Goal: Task Accomplishment & Management: Complete application form

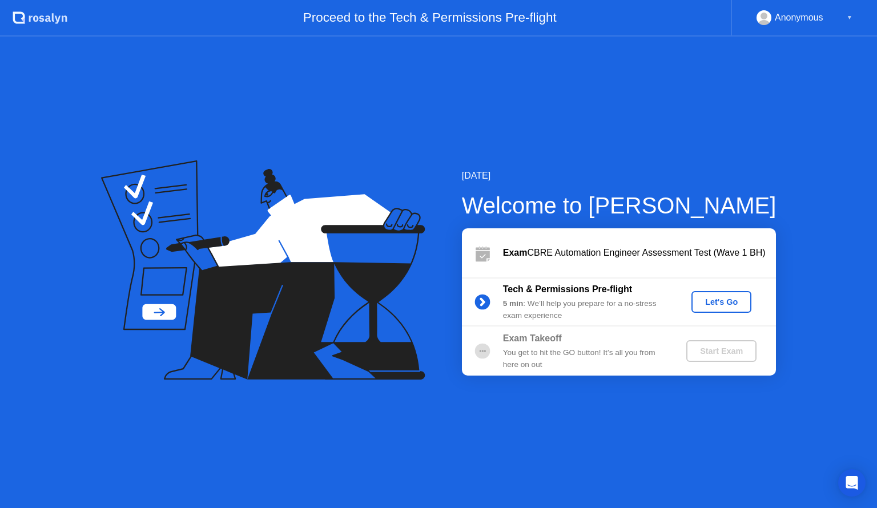
click at [721, 298] on div "Let's Go" at bounding box center [721, 302] width 51 height 9
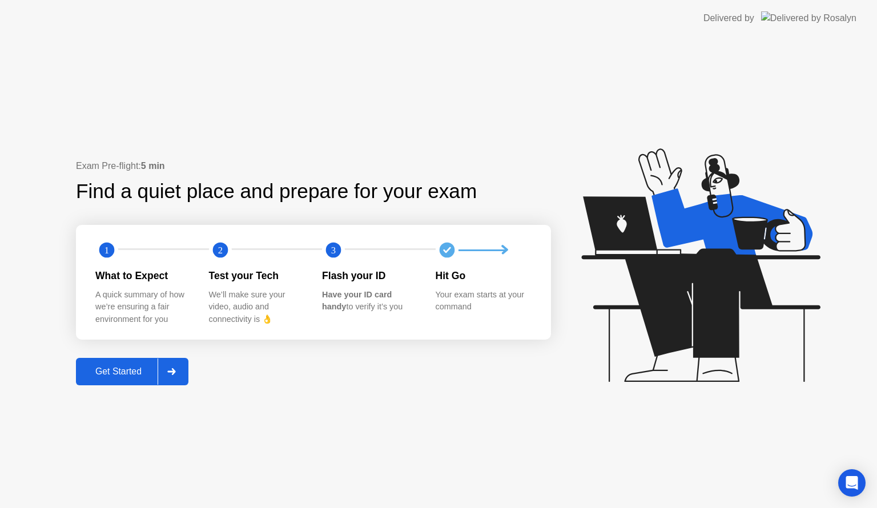
click at [126, 371] on div "Get Started" at bounding box center [118, 372] width 78 height 10
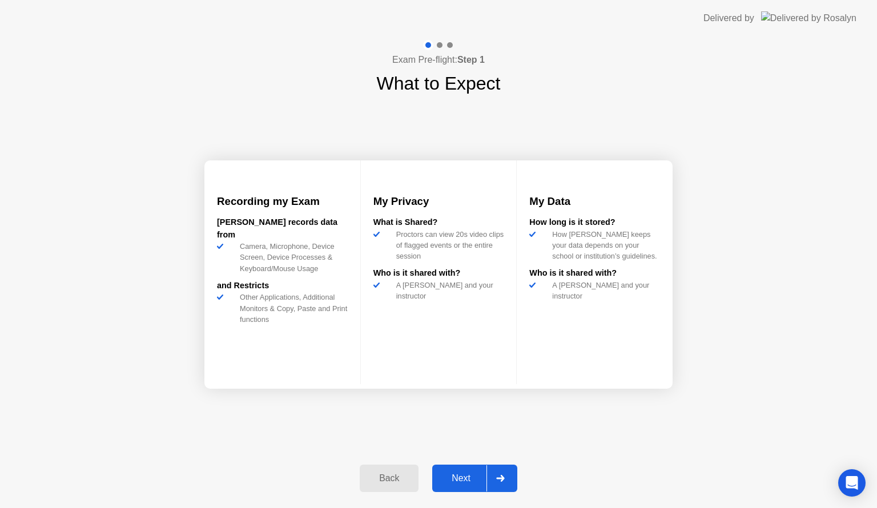
click at [470, 476] on div "Next" at bounding box center [461, 479] width 51 height 10
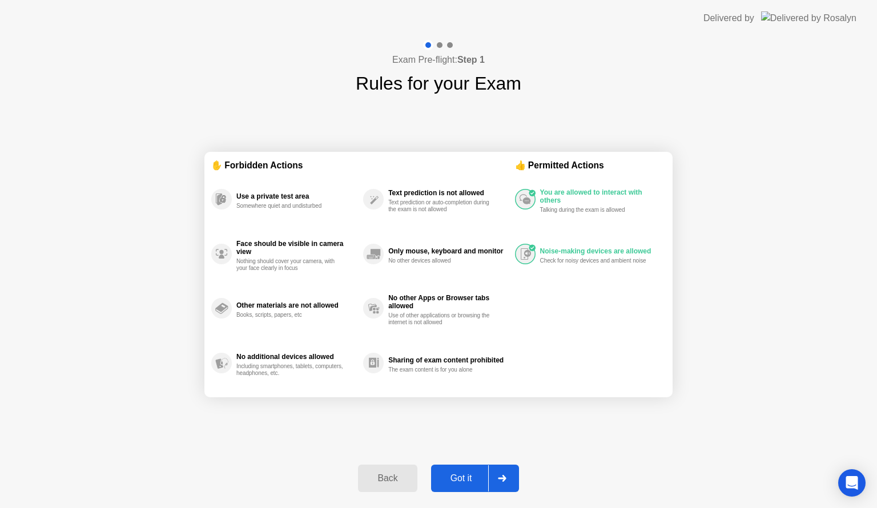
click at [464, 475] on div "Got it" at bounding box center [462, 479] width 54 height 10
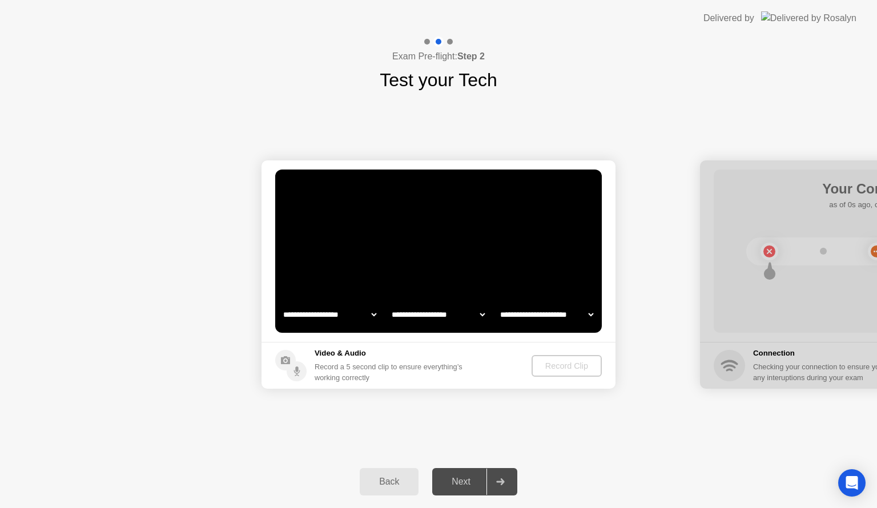
select select "**********"
select select "*******"
click at [556, 363] on div "Record Clip" at bounding box center [567, 366] width 61 height 9
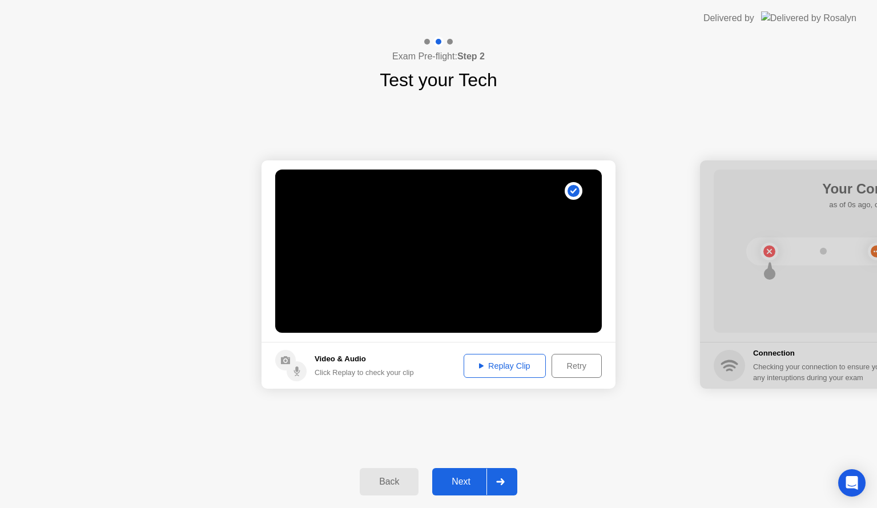
click at [462, 478] on div "Next" at bounding box center [461, 482] width 51 height 10
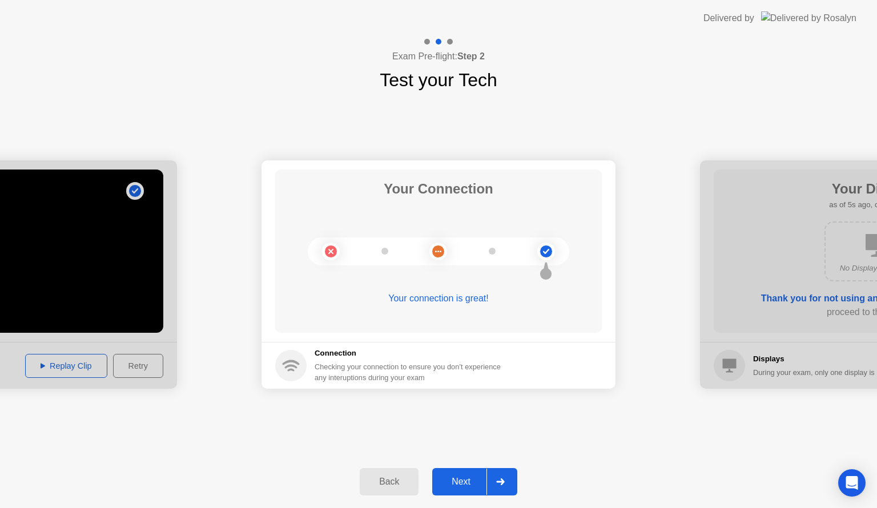
click at [461, 477] on div "Next" at bounding box center [461, 482] width 51 height 10
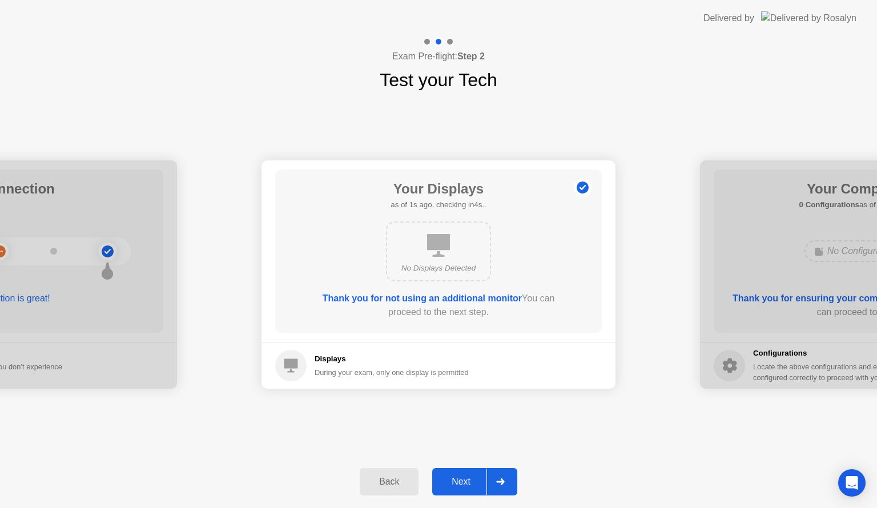
click at [461, 477] on div "Next" at bounding box center [461, 482] width 51 height 10
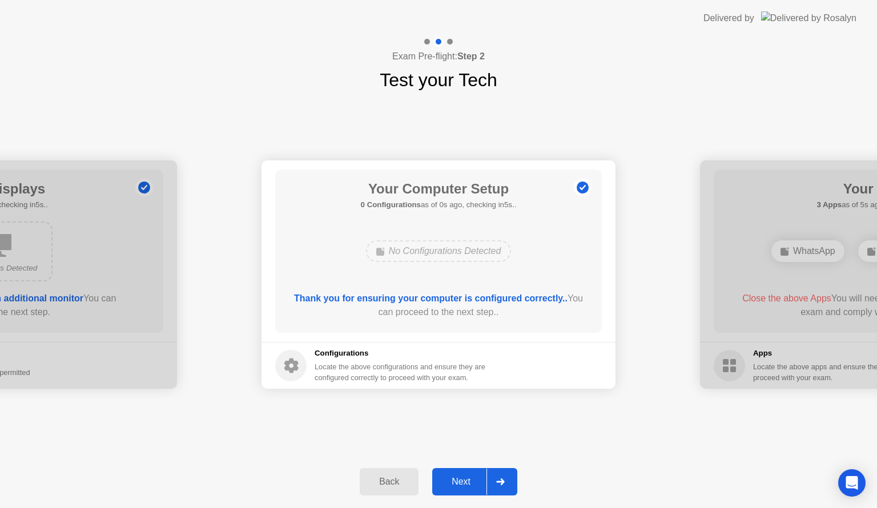
click at [461, 477] on div "Next" at bounding box center [461, 482] width 51 height 10
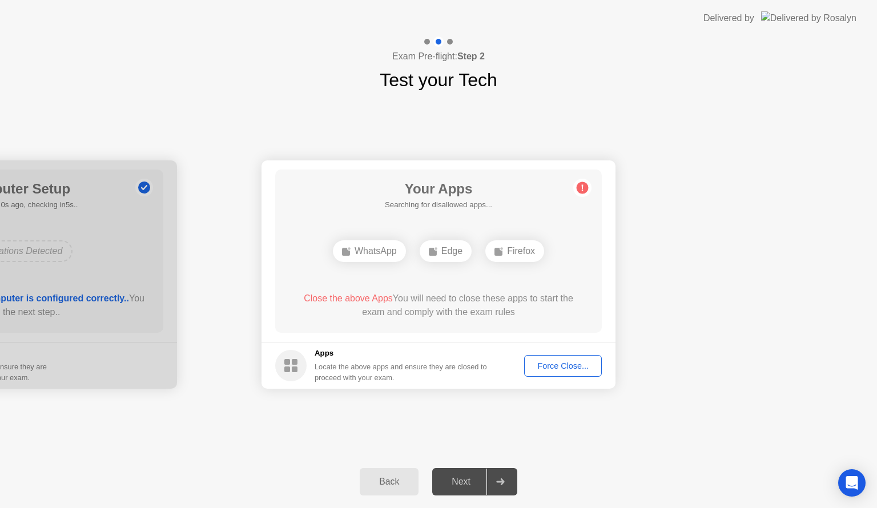
click at [456, 477] on div "Next" at bounding box center [461, 482] width 51 height 10
click at [567, 371] on div "Force Close..." at bounding box center [563, 366] width 70 height 9
click at [462, 481] on div "Next" at bounding box center [461, 482] width 51 height 10
click at [551, 363] on div "Force Close..." at bounding box center [563, 366] width 70 height 9
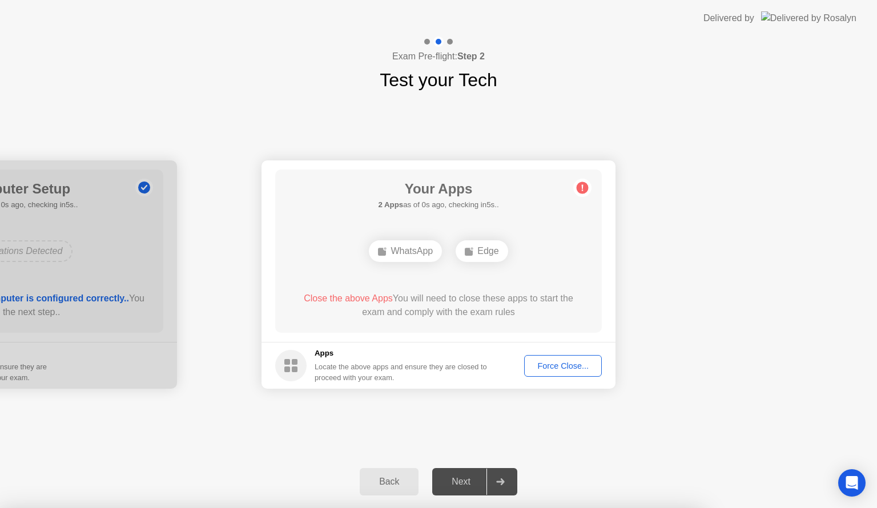
click at [456, 479] on div "Next" at bounding box center [461, 482] width 51 height 10
click at [560, 363] on div "Force Close..." at bounding box center [563, 366] width 70 height 9
drag, startPoint x: 452, startPoint y: 486, endPoint x: 452, endPoint y: 480, distance: 6.3
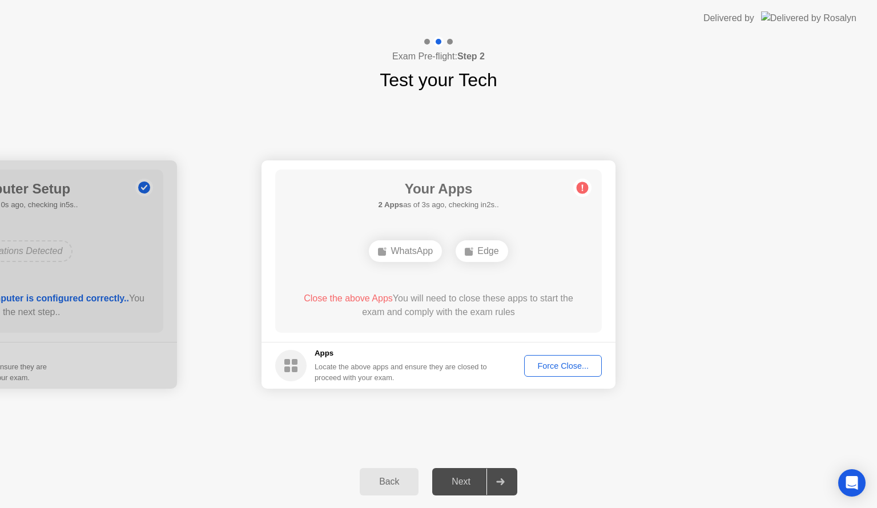
click at [452, 484] on div "Next" at bounding box center [461, 482] width 51 height 10
click at [456, 477] on div "Next" at bounding box center [461, 482] width 51 height 10
click at [561, 364] on div "Force Close..." at bounding box center [563, 366] width 70 height 9
click at [462, 482] on div "Next" at bounding box center [461, 482] width 51 height 10
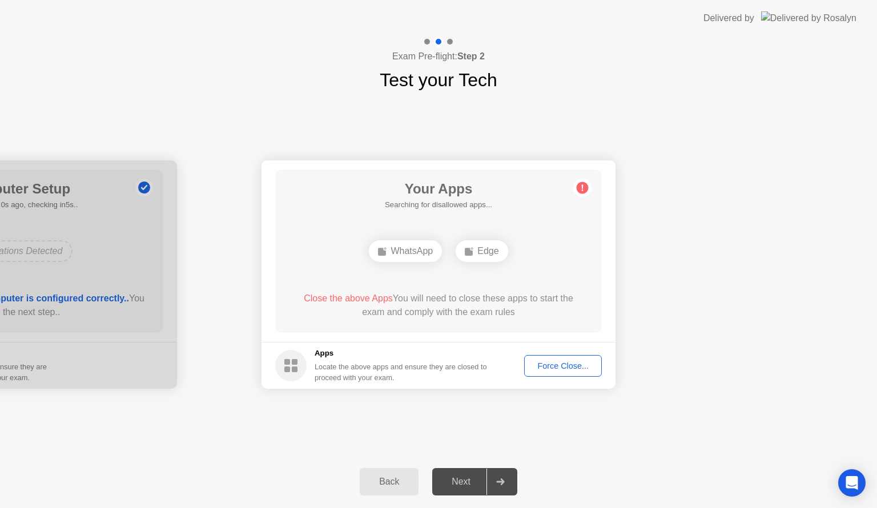
click at [460, 480] on div "Next" at bounding box center [461, 482] width 51 height 10
click at [559, 362] on div "Force Close..." at bounding box center [563, 366] width 70 height 9
click at [548, 363] on div "Force Close..." at bounding box center [563, 366] width 70 height 9
drag, startPoint x: 485, startPoint y: 276, endPoint x: 476, endPoint y: 279, distance: 9.4
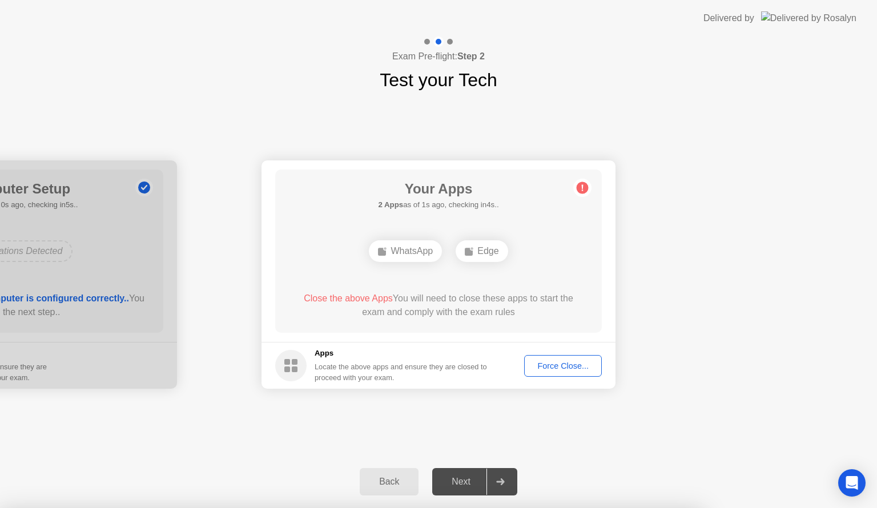
drag, startPoint x: 416, startPoint y: 305, endPoint x: 389, endPoint y: 314, distance: 28.7
click at [463, 487] on div "Next" at bounding box center [461, 482] width 51 height 10
click at [557, 362] on div "Force Close..." at bounding box center [563, 366] width 70 height 9
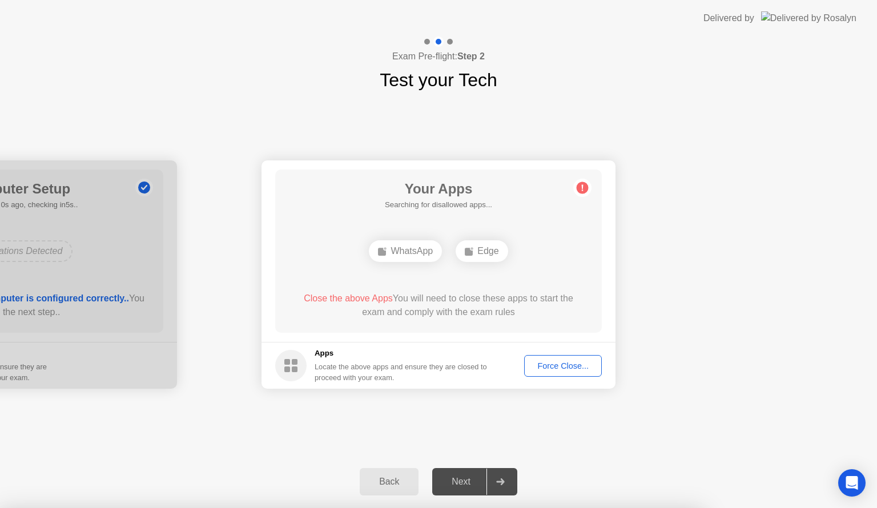
click at [564, 366] on div "Force Close..." at bounding box center [563, 366] width 70 height 9
click at [555, 362] on div "Force Close..." at bounding box center [563, 366] width 70 height 9
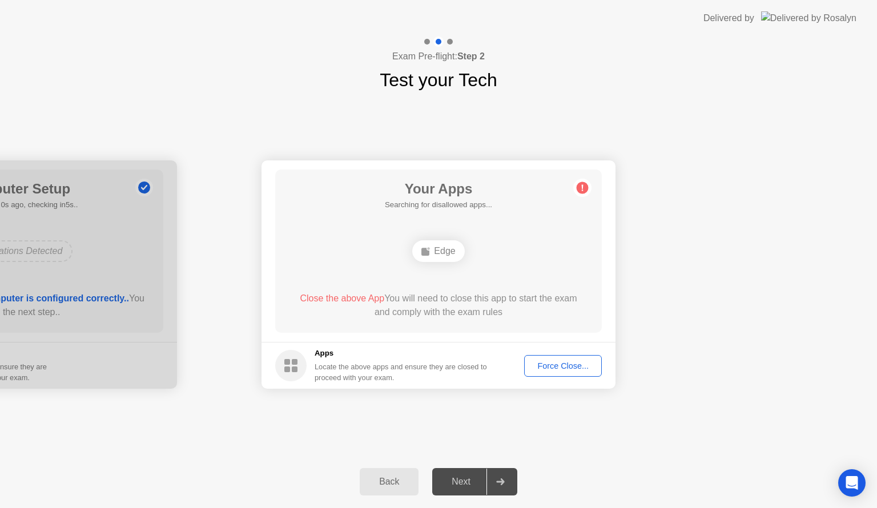
click at [461, 480] on div "Next" at bounding box center [461, 482] width 51 height 10
click at [565, 363] on body "**********" at bounding box center [438, 254] width 877 height 508
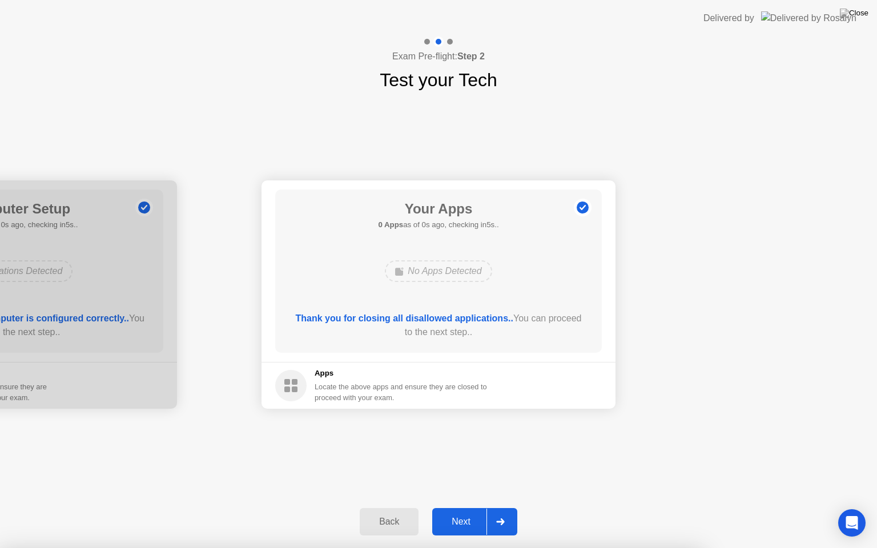
click at [459, 508] on div "Next" at bounding box center [461, 522] width 51 height 10
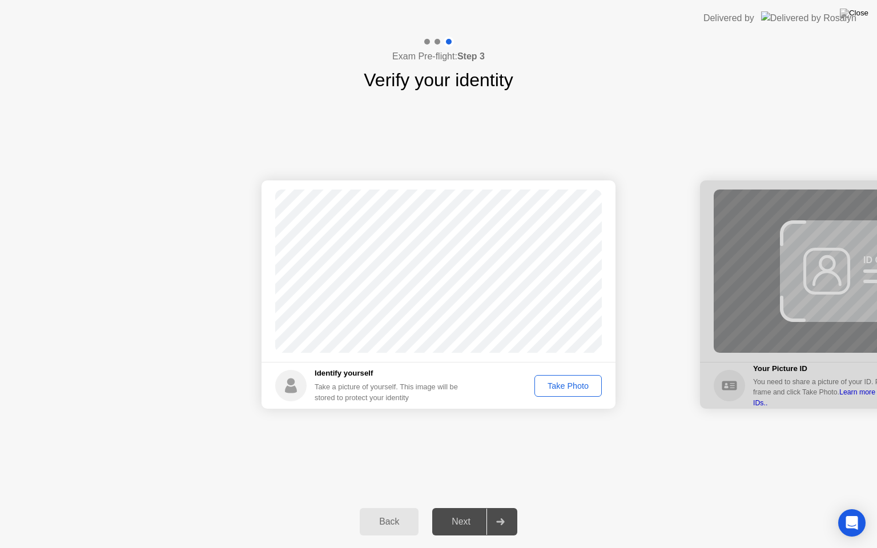
click at [565, 382] on div "Take Photo" at bounding box center [568, 386] width 59 height 9
click at [443, 508] on div "Next" at bounding box center [461, 522] width 51 height 10
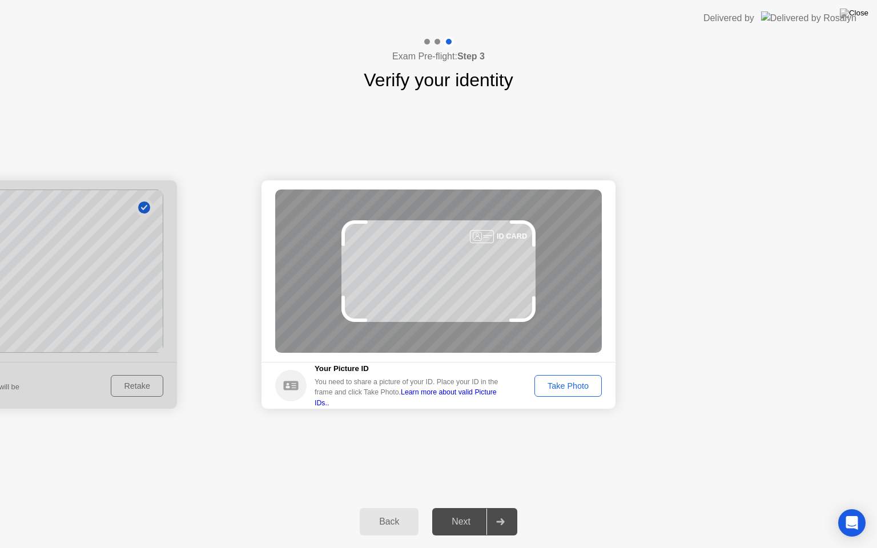
click at [571, 387] on div "Take Photo" at bounding box center [568, 386] width 59 height 9
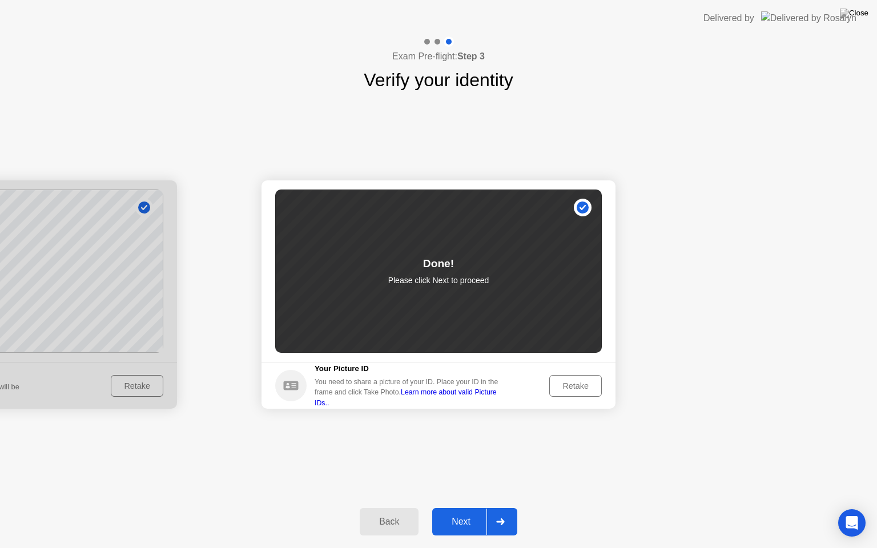
click at [457, 508] on div "Next" at bounding box center [461, 522] width 51 height 10
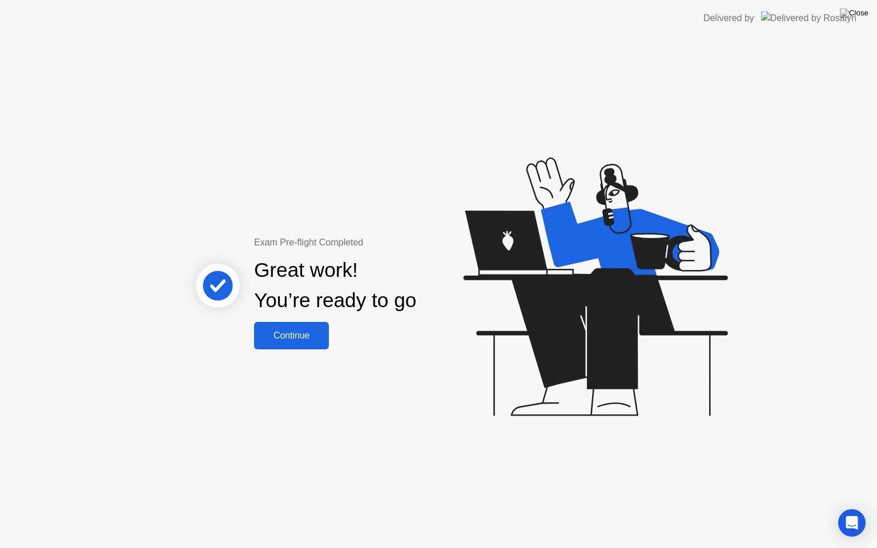
click at [309, 336] on div "Continue" at bounding box center [292, 336] width 68 height 10
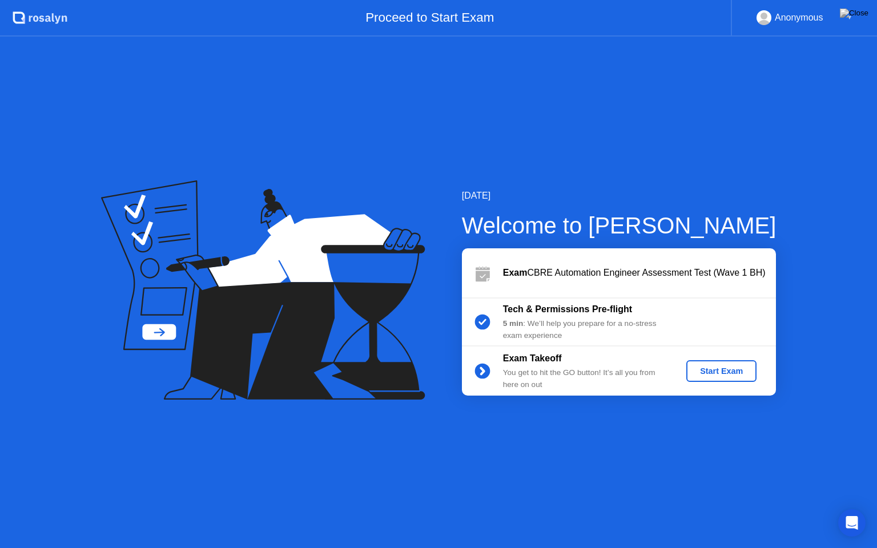
click at [700, 368] on div "Start Exam" at bounding box center [721, 371] width 61 height 9
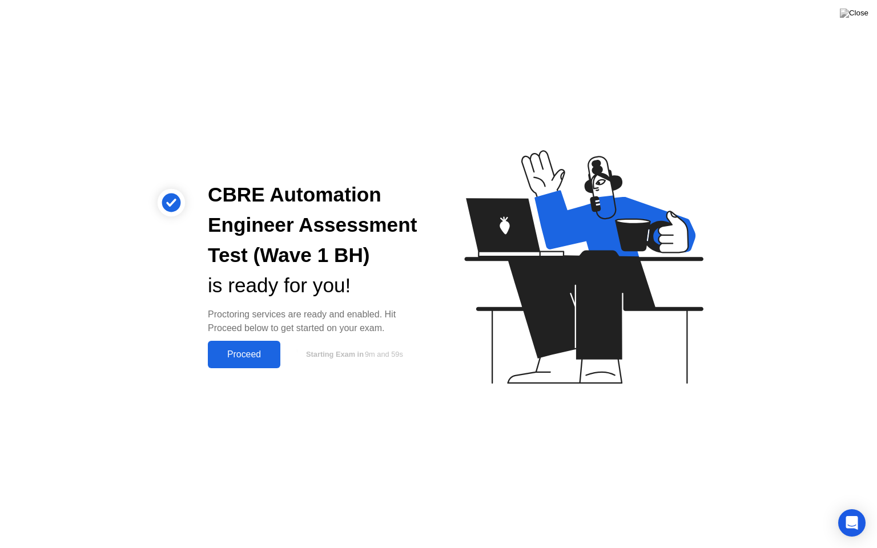
click at [247, 354] on div "Proceed" at bounding box center [244, 355] width 66 height 10
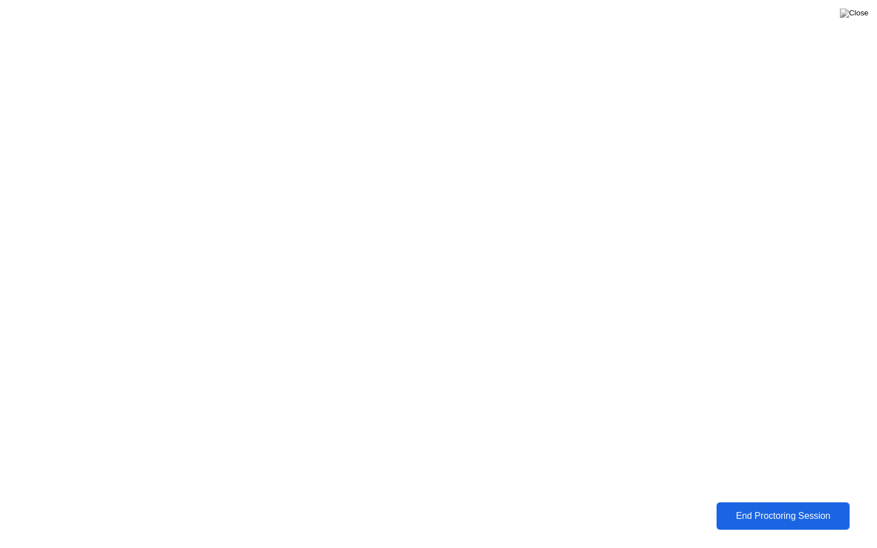
click at [736, 508] on div "End Proctoring Session" at bounding box center [783, 516] width 126 height 10
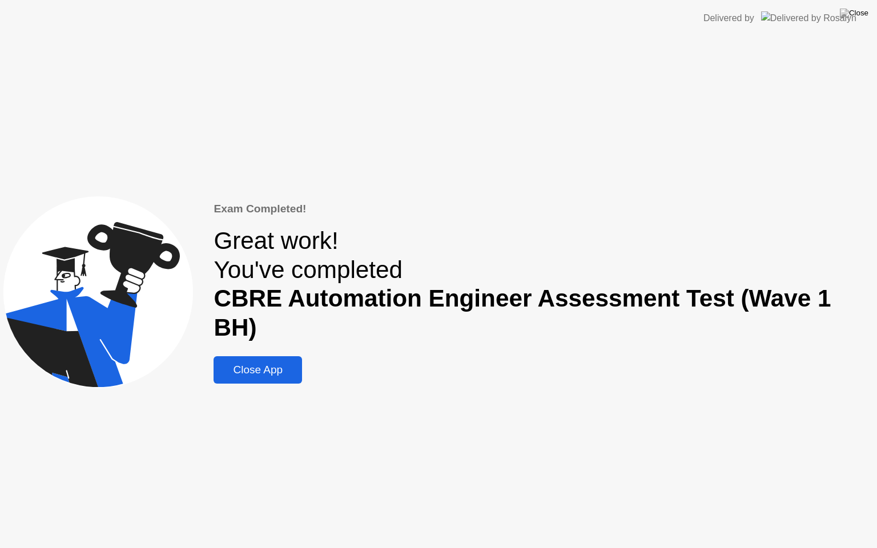
click at [281, 364] on div "Close App" at bounding box center [258, 370] width 82 height 13
